Goal: Navigation & Orientation: Understand site structure

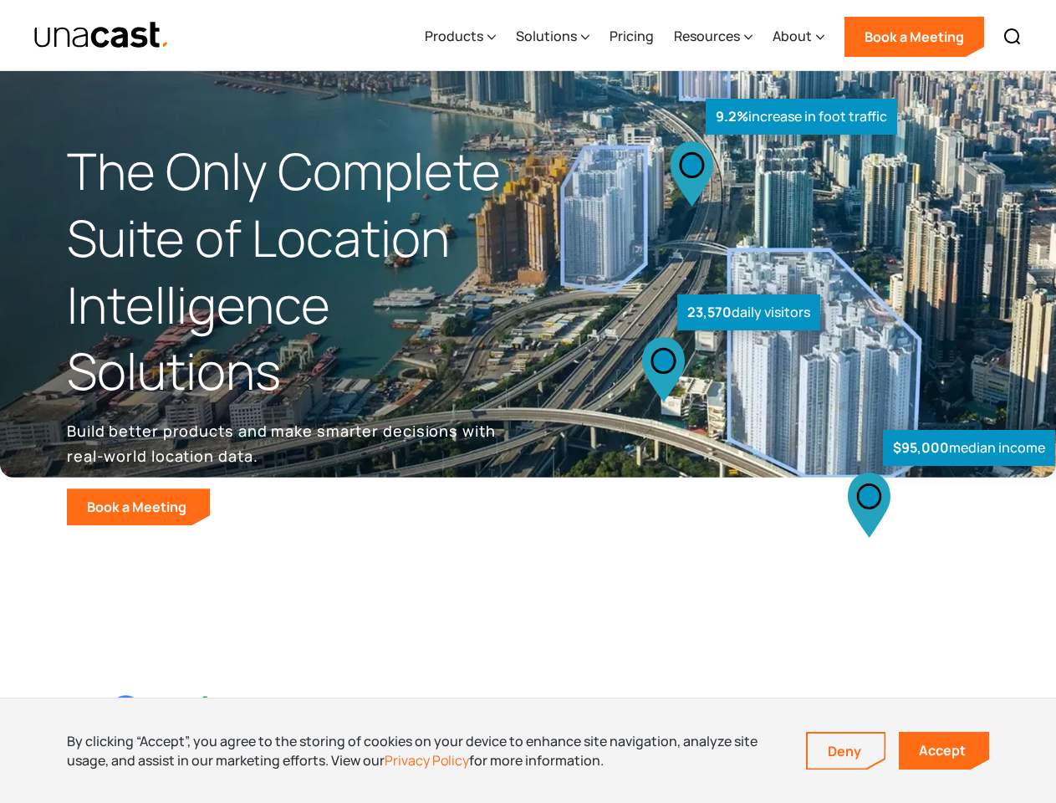
click at [528, 401] on div "$95,000 median income 23,570 daily visitors 9.2% increase in foot traffic" at bounding box center [786, 348] width 517 height 354
click at [725, 35] on div "Resources" at bounding box center [707, 36] width 66 height 20
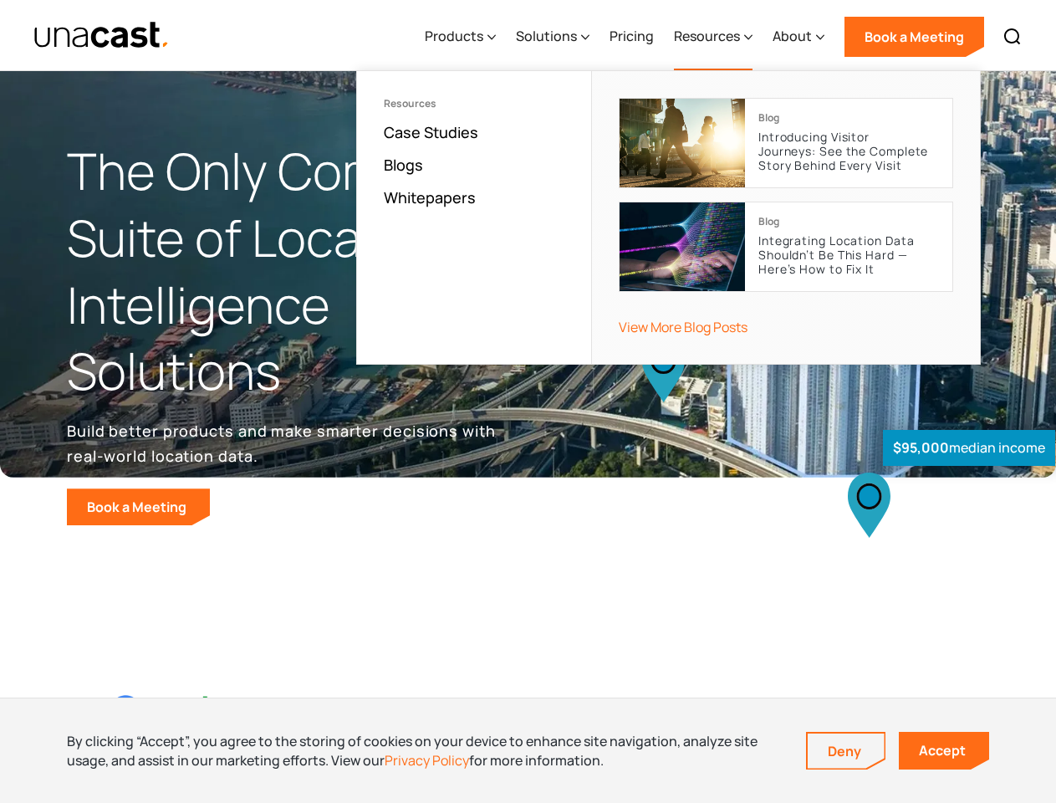
click at [464, 37] on div "Products" at bounding box center [454, 36] width 59 height 20
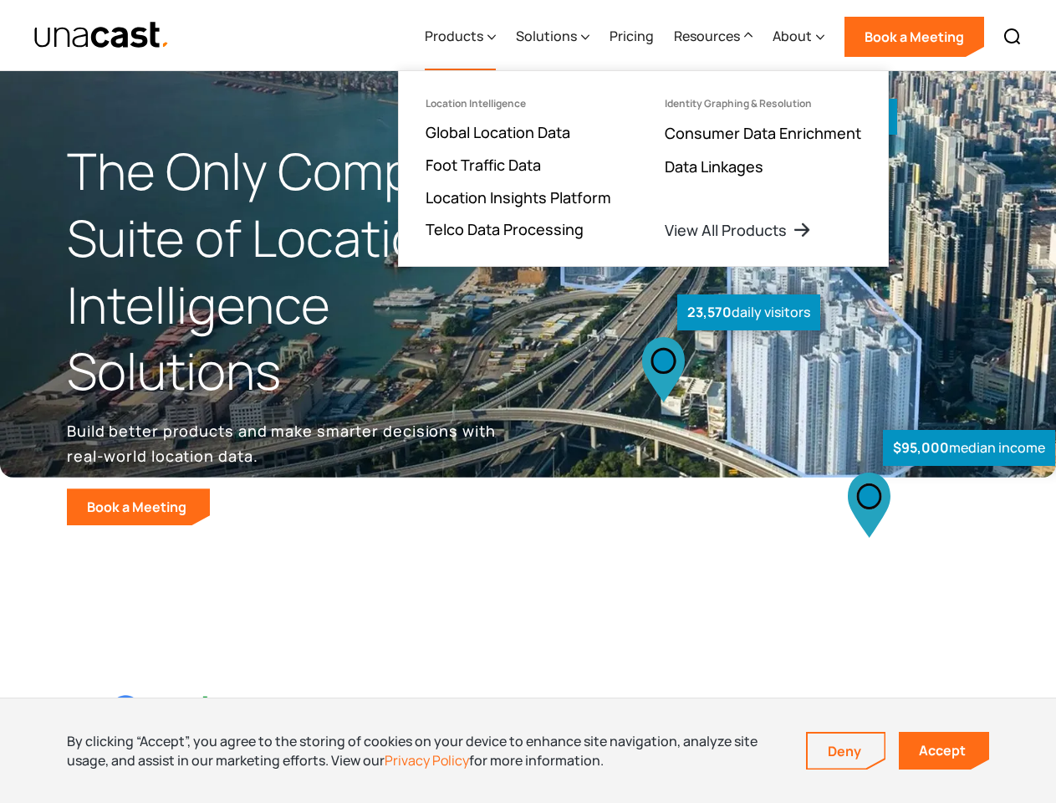
click at [554, 37] on div "Solutions" at bounding box center [546, 36] width 61 height 20
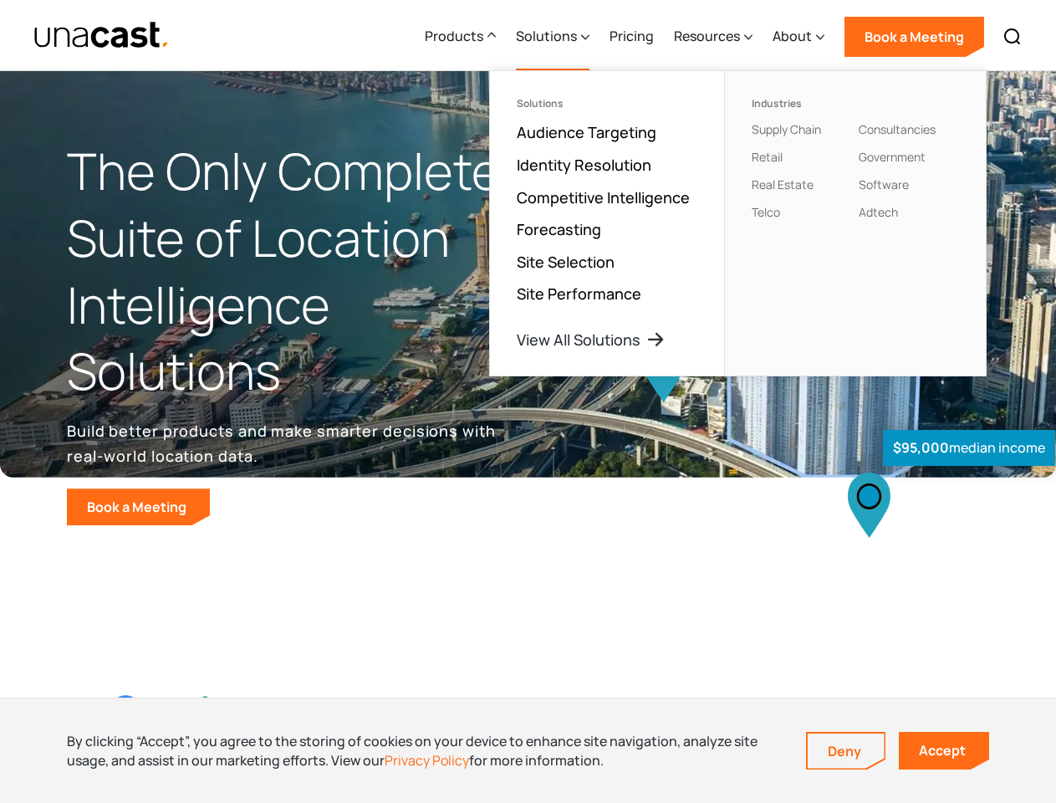
click at [714, 37] on div "Resources" at bounding box center [707, 36] width 66 height 20
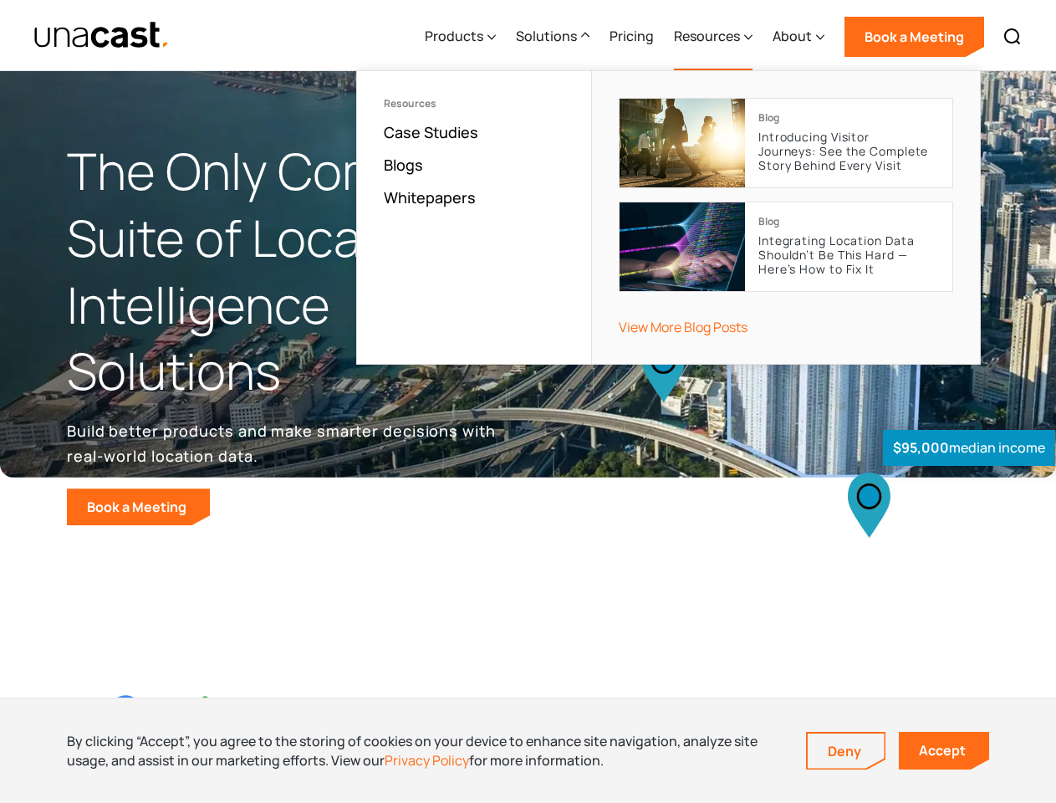
click at [799, 37] on div "About" at bounding box center [791, 36] width 39 height 20
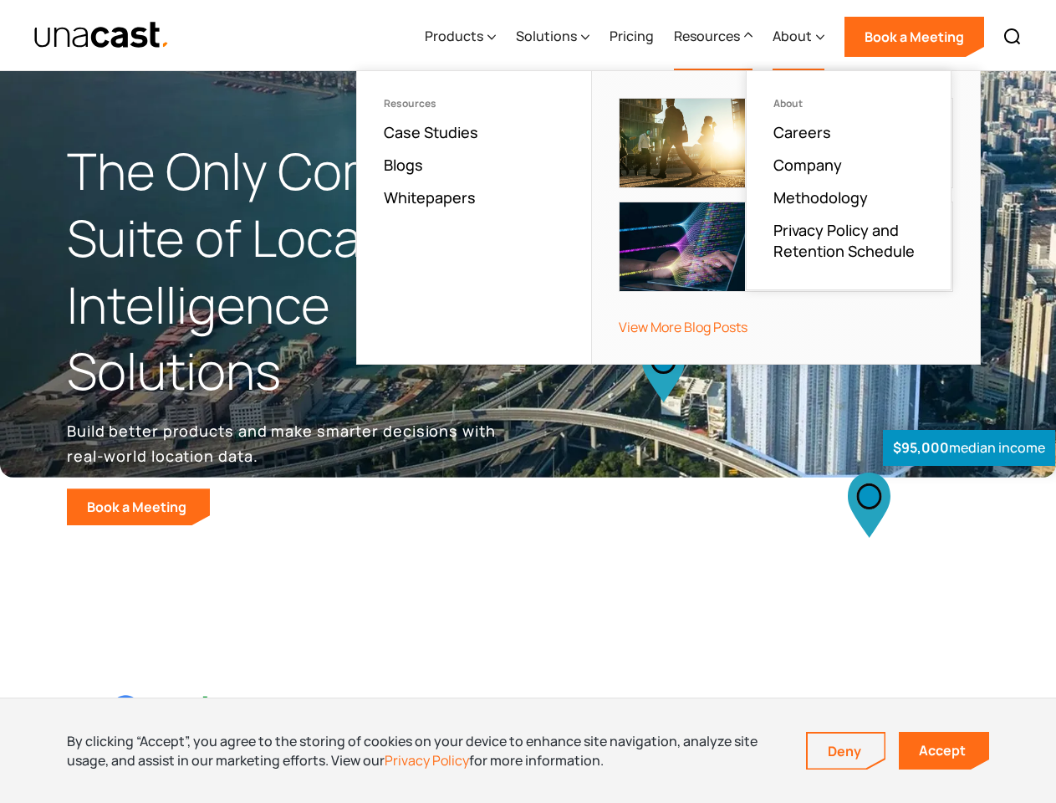
click at [1012, 37] on img at bounding box center [1012, 37] width 20 height 20
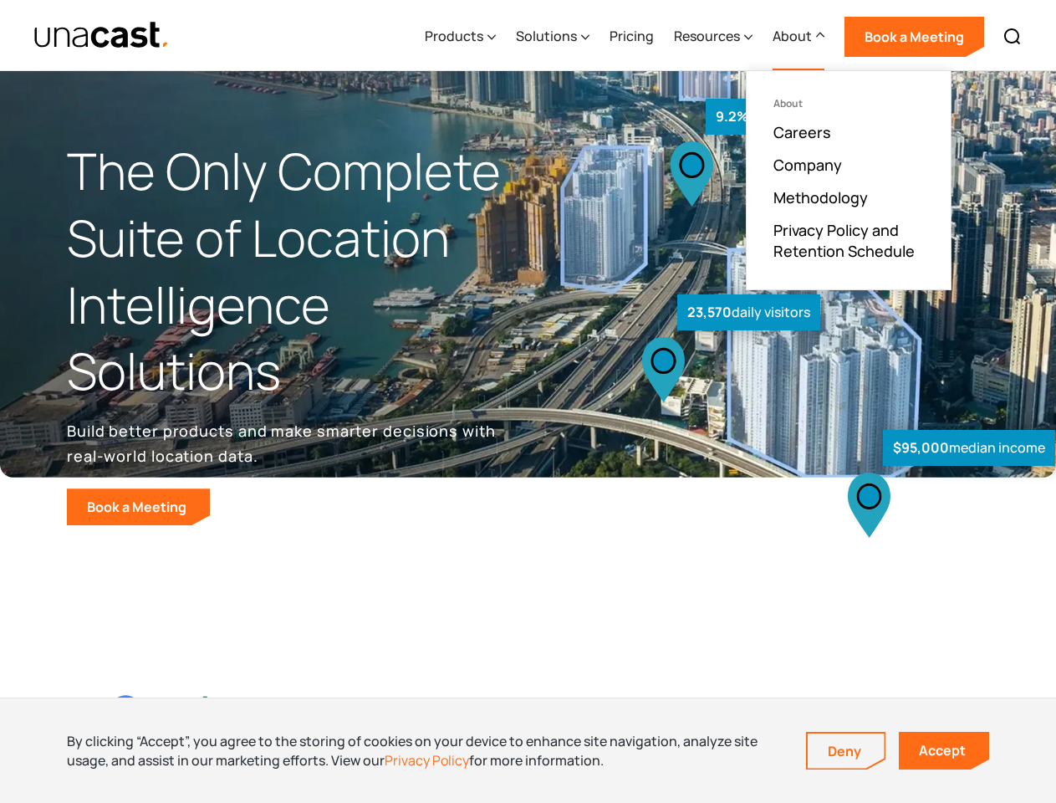
click at [0, 0] on div at bounding box center [0, 0] width 0 height 0
